Goal: Task Accomplishment & Management: Manage account settings

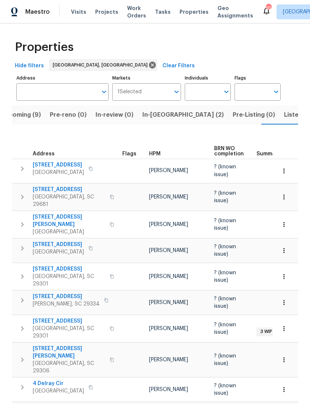
click at [58, 94] on input "Address" at bounding box center [56, 91] width 81 height 17
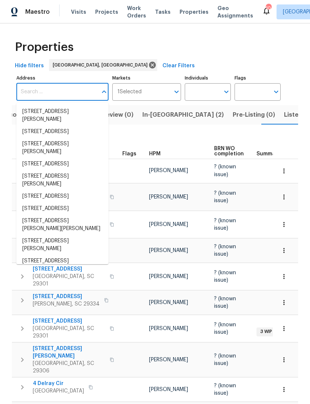
scroll to position [0, 16]
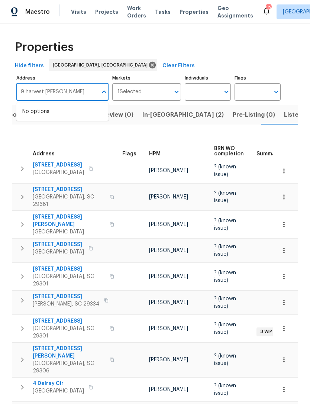
type input "9 harvest [PERSON_NAME]"
click at [76, 11] on span "Visits" at bounding box center [78, 11] width 15 height 7
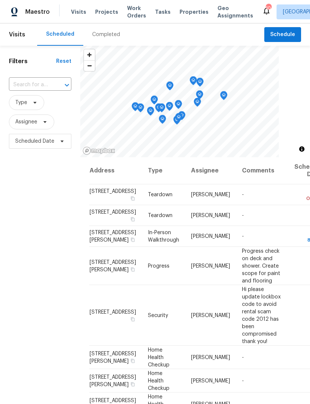
click at [52, 319] on div "Filters Reset ​ Type Assignee Scheduled Date" at bounding box center [40, 263] width 80 height 435
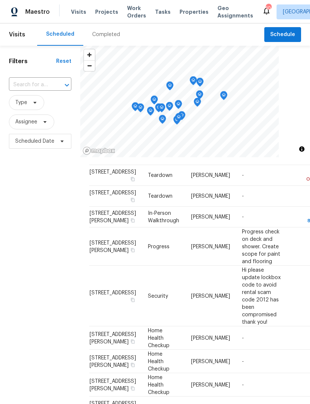
scroll to position [17, 0]
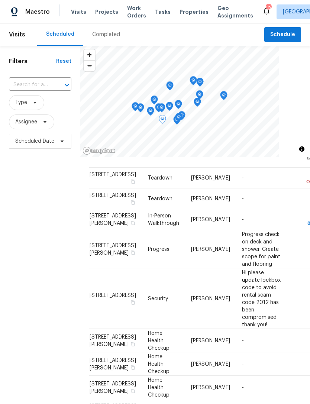
click at [0, 0] on icon at bounding box center [0, 0] width 0 height 0
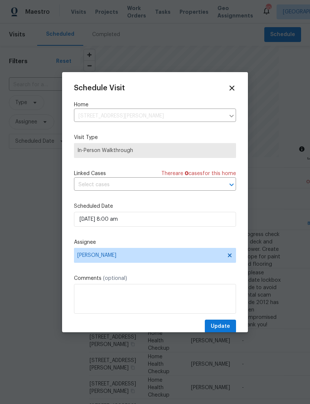
scroll to position [0, 0]
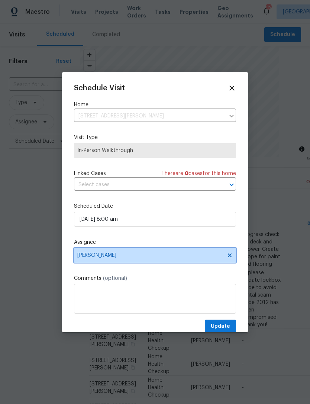
click at [228, 258] on icon at bounding box center [230, 255] width 6 height 6
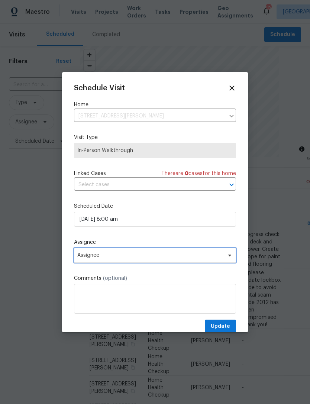
click at [232, 255] on icon at bounding box center [230, 255] width 6 height 6
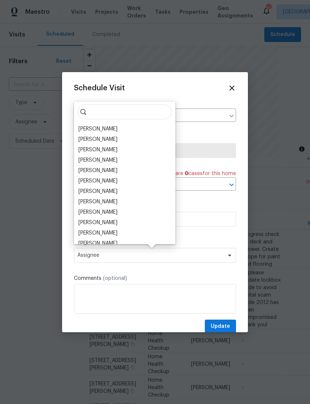
click at [104, 129] on div "[PERSON_NAME]" at bounding box center [97, 128] width 39 height 7
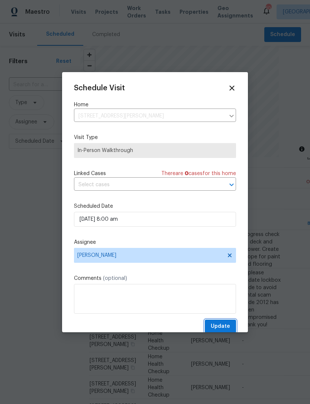
click at [218, 326] on span "Update" at bounding box center [220, 326] width 19 height 9
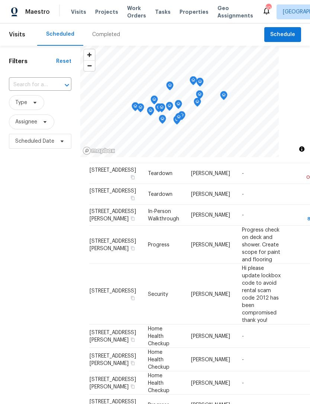
scroll to position [20, 0]
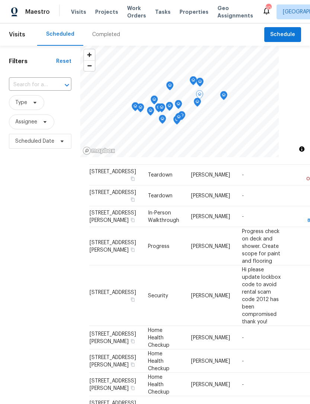
click at [0, 0] on icon at bounding box center [0, 0] width 0 height 0
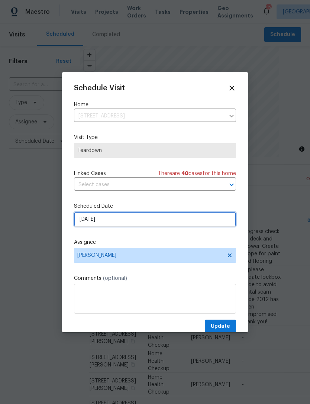
click at [136, 224] on input "[DATE]" at bounding box center [155, 219] width 162 height 15
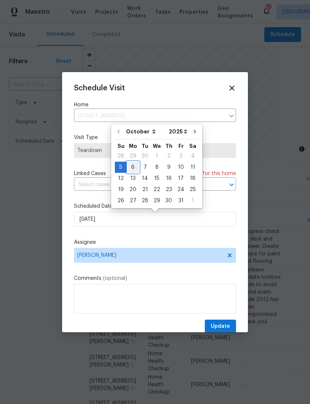
click at [133, 166] on div "6" at bounding box center [133, 167] width 12 height 10
type input "[DATE]"
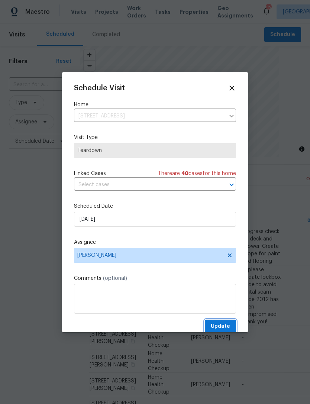
click at [226, 326] on span "Update" at bounding box center [220, 326] width 19 height 9
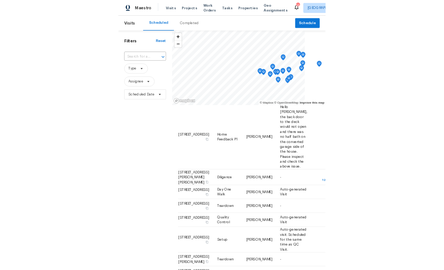
scroll to position [251, 0]
